Goal: Register for event/course

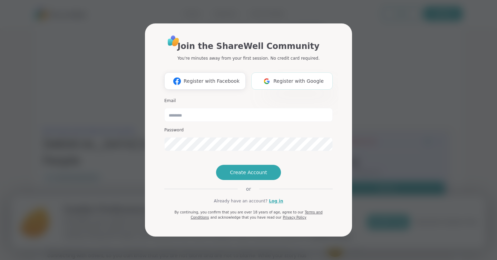
click at [278, 85] on span "Register with Google" at bounding box center [298, 81] width 50 height 7
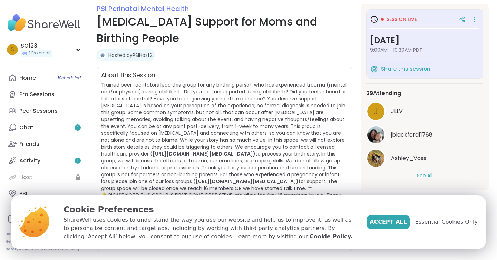
scroll to position [65, 0]
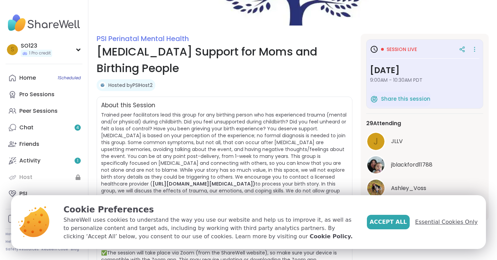
click at [431, 223] on span "Essential Cookies Only" at bounding box center [446, 222] width 62 height 8
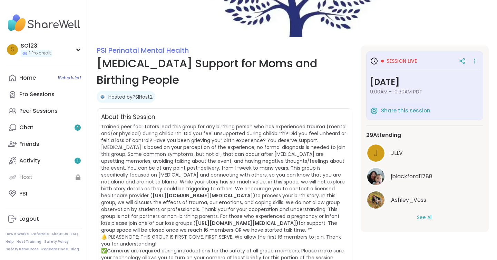
scroll to position [0, 0]
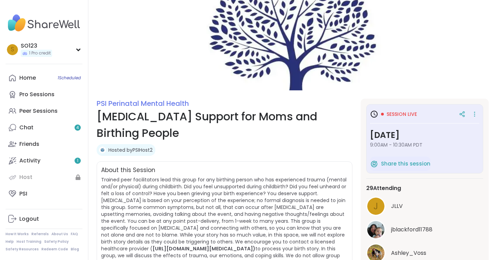
click at [283, 51] on img at bounding box center [292, 45] width 408 height 90
click at [56, 79] on link "Home 1 Scheduled" at bounding box center [44, 78] width 77 height 17
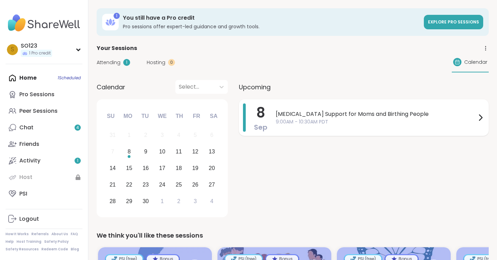
click at [326, 117] on span "[MEDICAL_DATA] Support for Moms and Birthing People" at bounding box center [376, 114] width 200 height 8
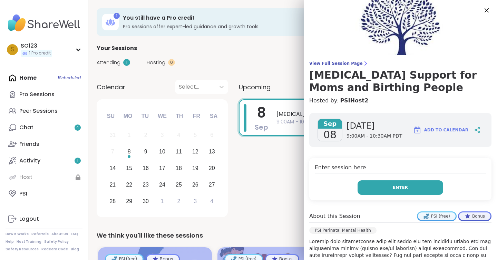
click at [405, 192] on button "Enter" at bounding box center [400, 187] width 86 height 14
click at [486, 9] on icon at bounding box center [486, 10] width 9 height 9
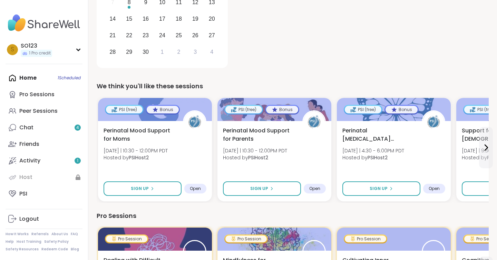
scroll to position [193, 0]
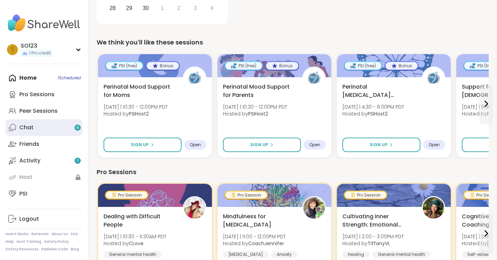
click at [58, 124] on link "Chat 4" at bounding box center [44, 127] width 77 height 17
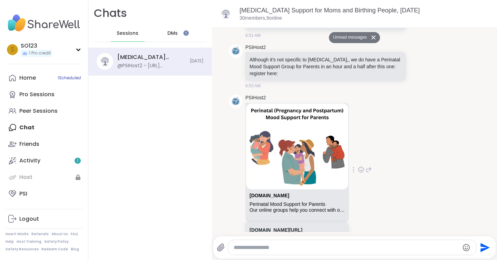
scroll to position [161, 0]
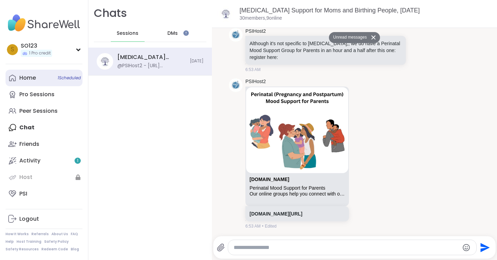
click at [35, 80] on div "Home 1 Scheduled" at bounding box center [27, 78] width 17 height 8
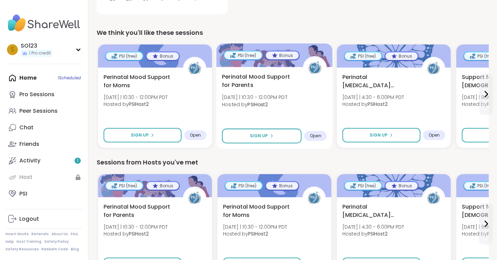
scroll to position [203, 0]
click at [63, 47] on div "S SO123 1 Pro credit" at bounding box center [44, 50] width 77 height 18
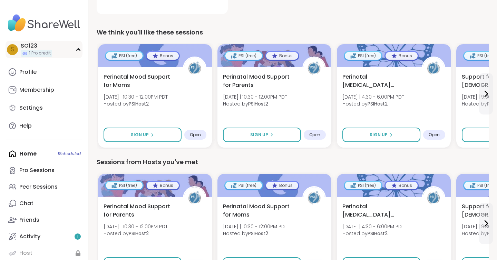
click at [67, 51] on div "S SO123 1 Pro credit" at bounding box center [44, 50] width 77 height 18
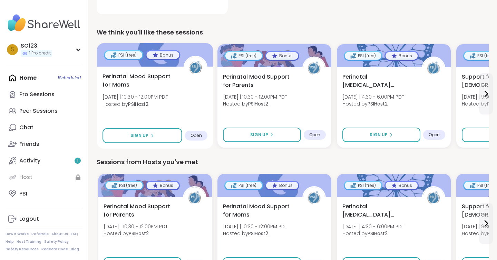
click at [167, 108] on div "Perinatal Mood Support for Moms [DATE] | 10:30 - 12:00PM PDT Hosted by PSIHost2" at bounding box center [154, 91] width 105 height 39
